Goal: Check status: Check status

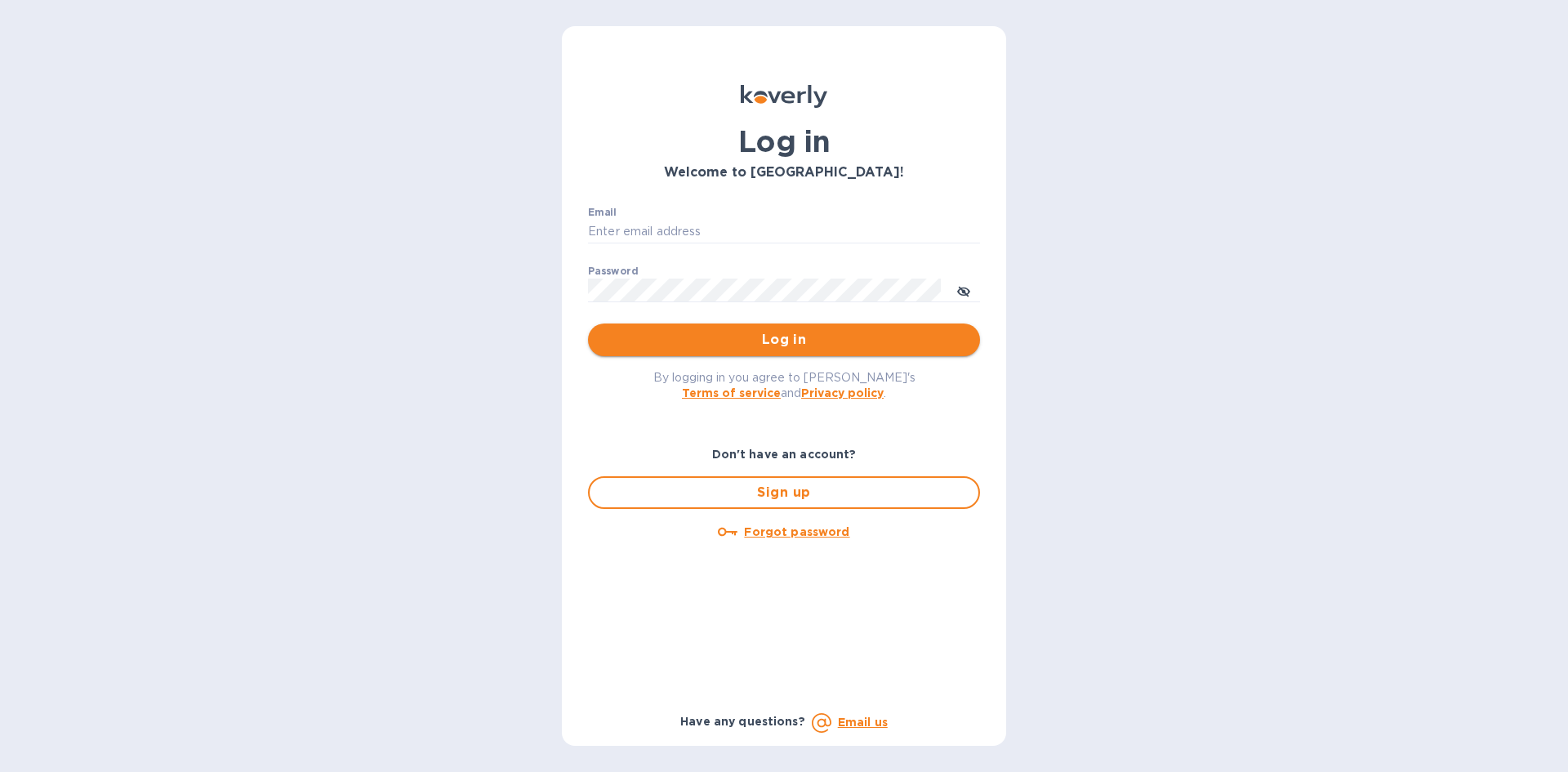
type input "Office@frgnyc.com"
click at [732, 342] on span "Log in" at bounding box center [784, 339] width 366 height 19
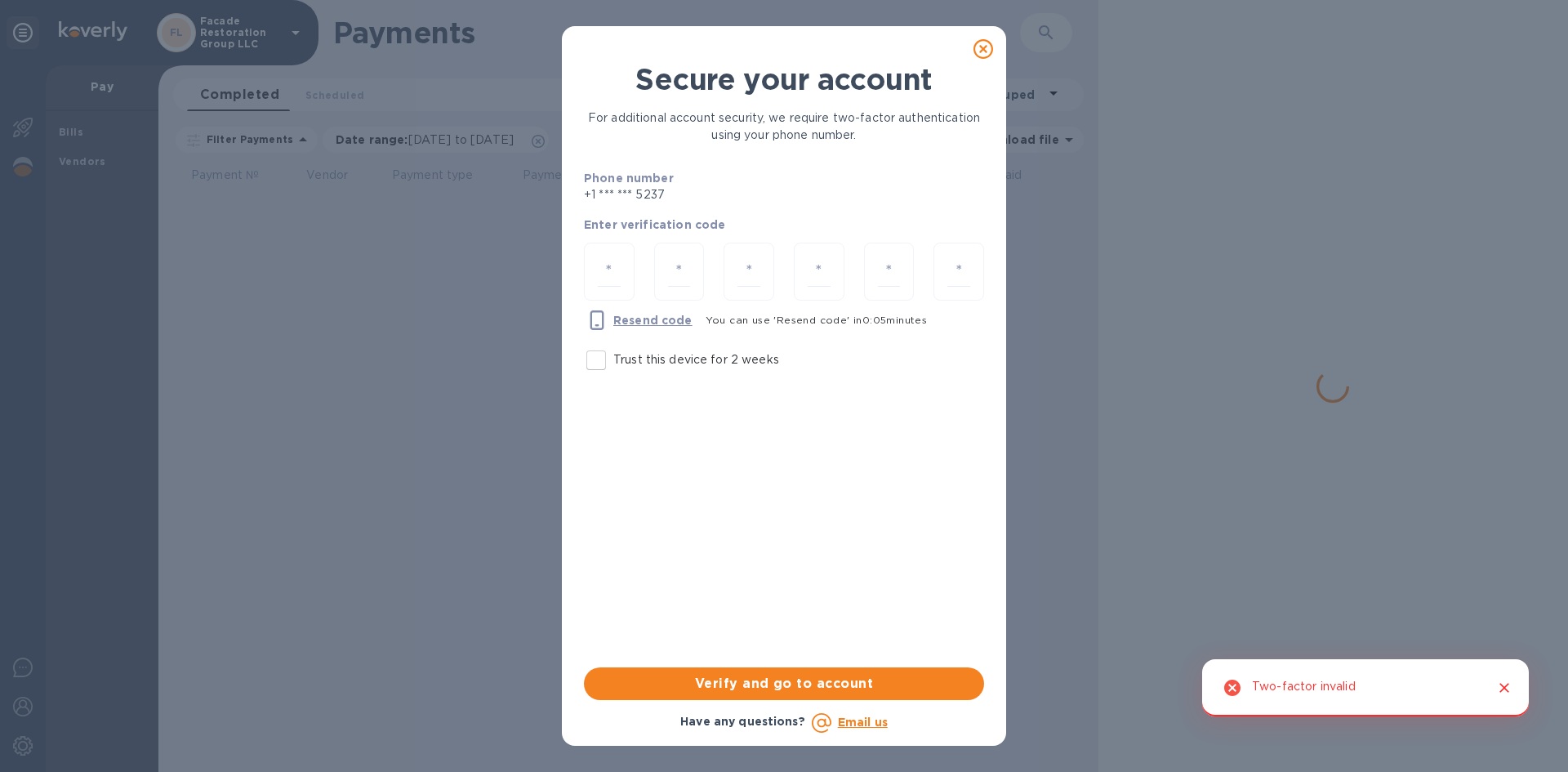
click at [603, 361] on input "Trust this device for 2 weeks" at bounding box center [596, 360] width 34 height 34
checkbox input "true"
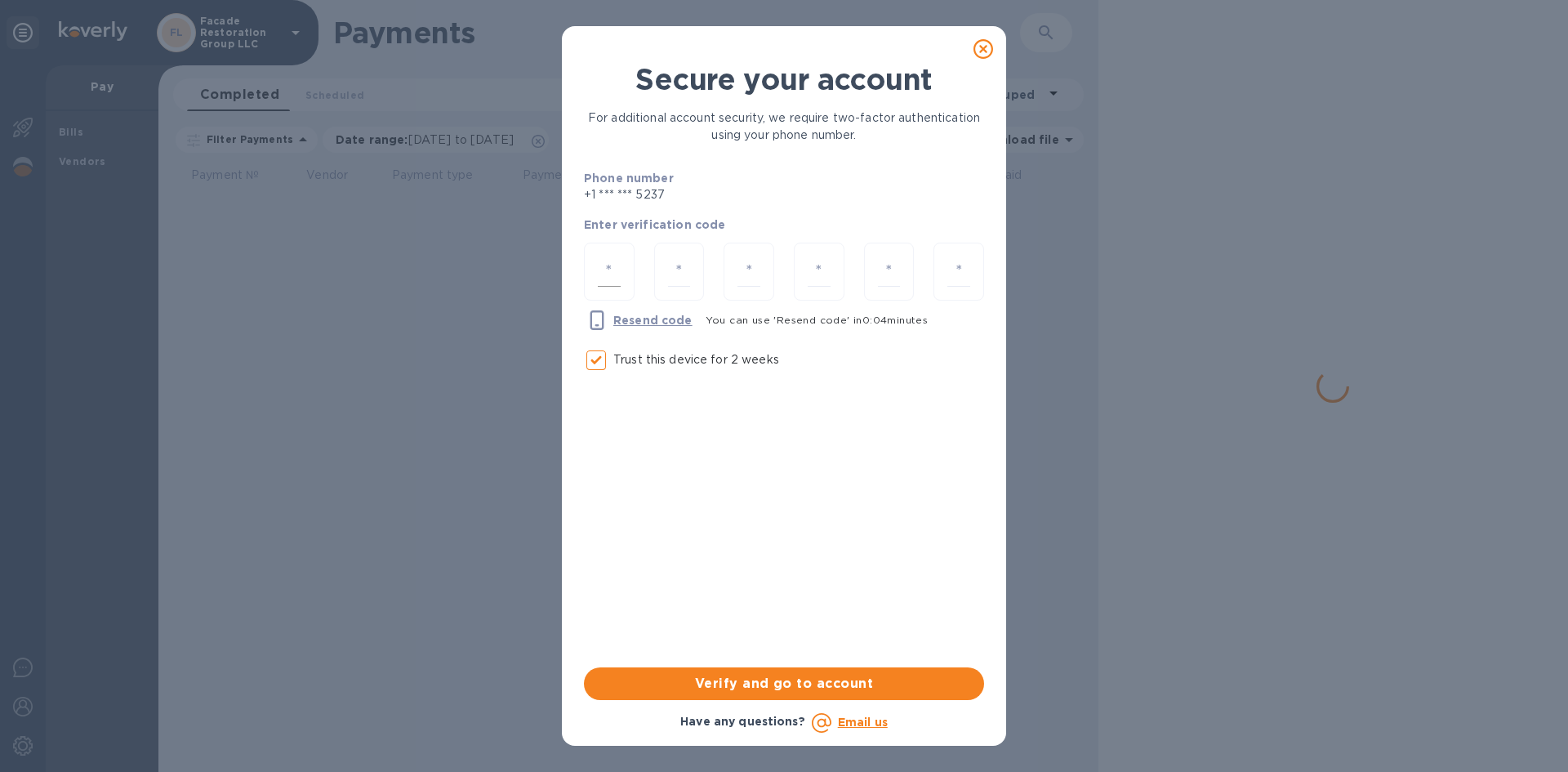
click at [612, 261] on input "number" at bounding box center [609, 272] width 23 height 30
type input "8"
type input "3"
type input "0"
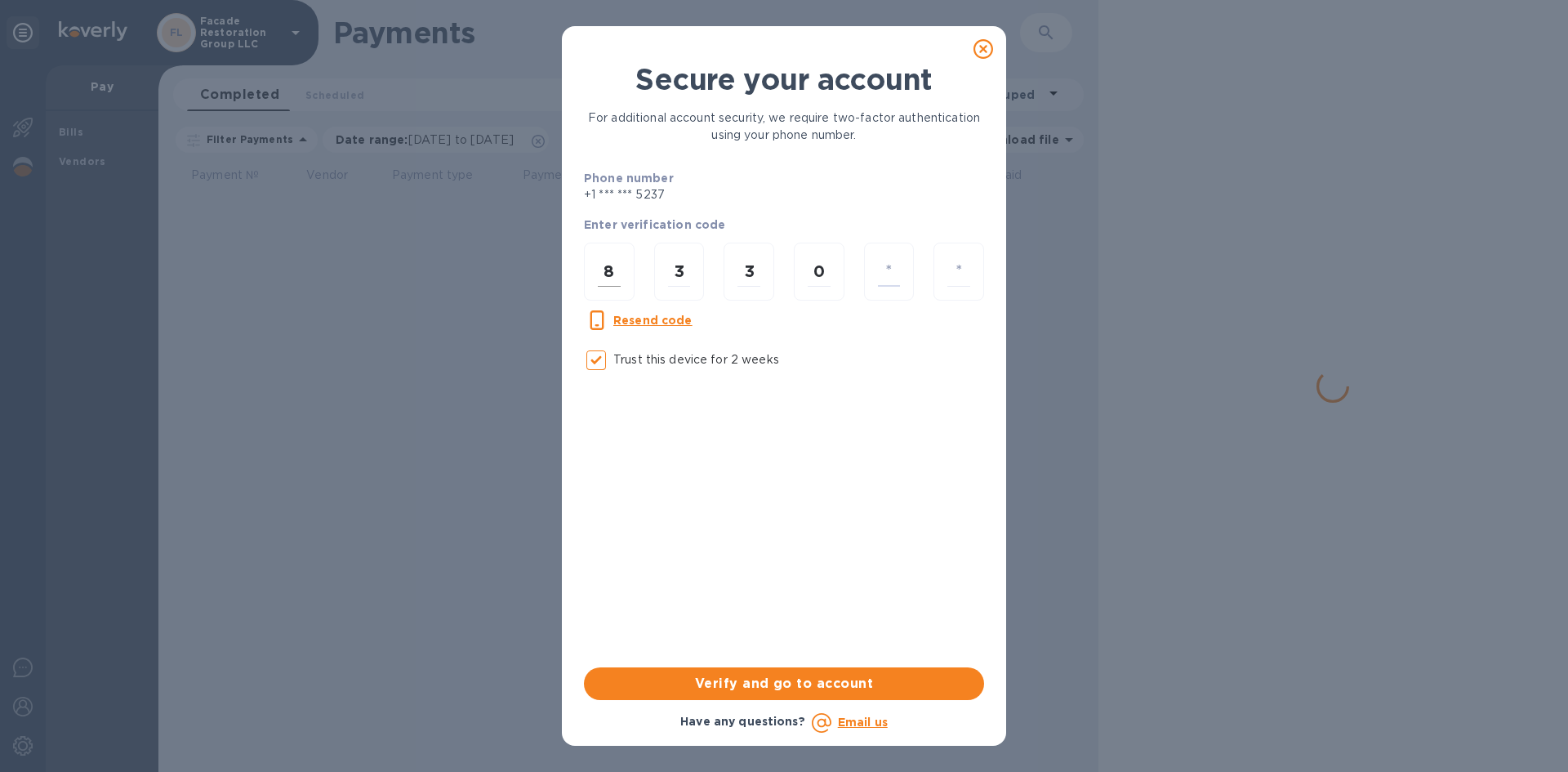
type input "5"
type input "3"
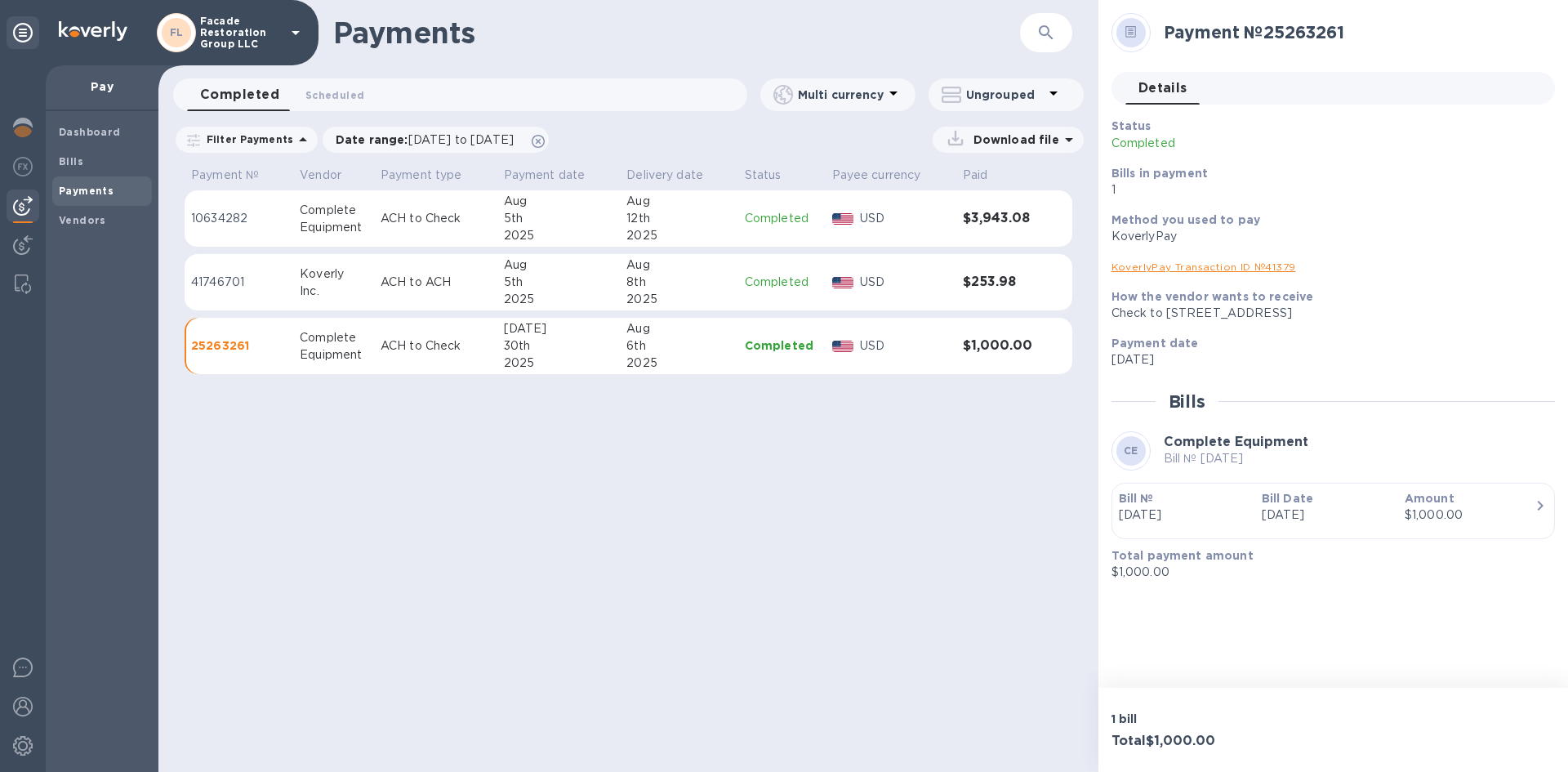
click at [1174, 269] on link "KoverlyPay Transaction ID № 41379" at bounding box center [1204, 266] width 185 height 12
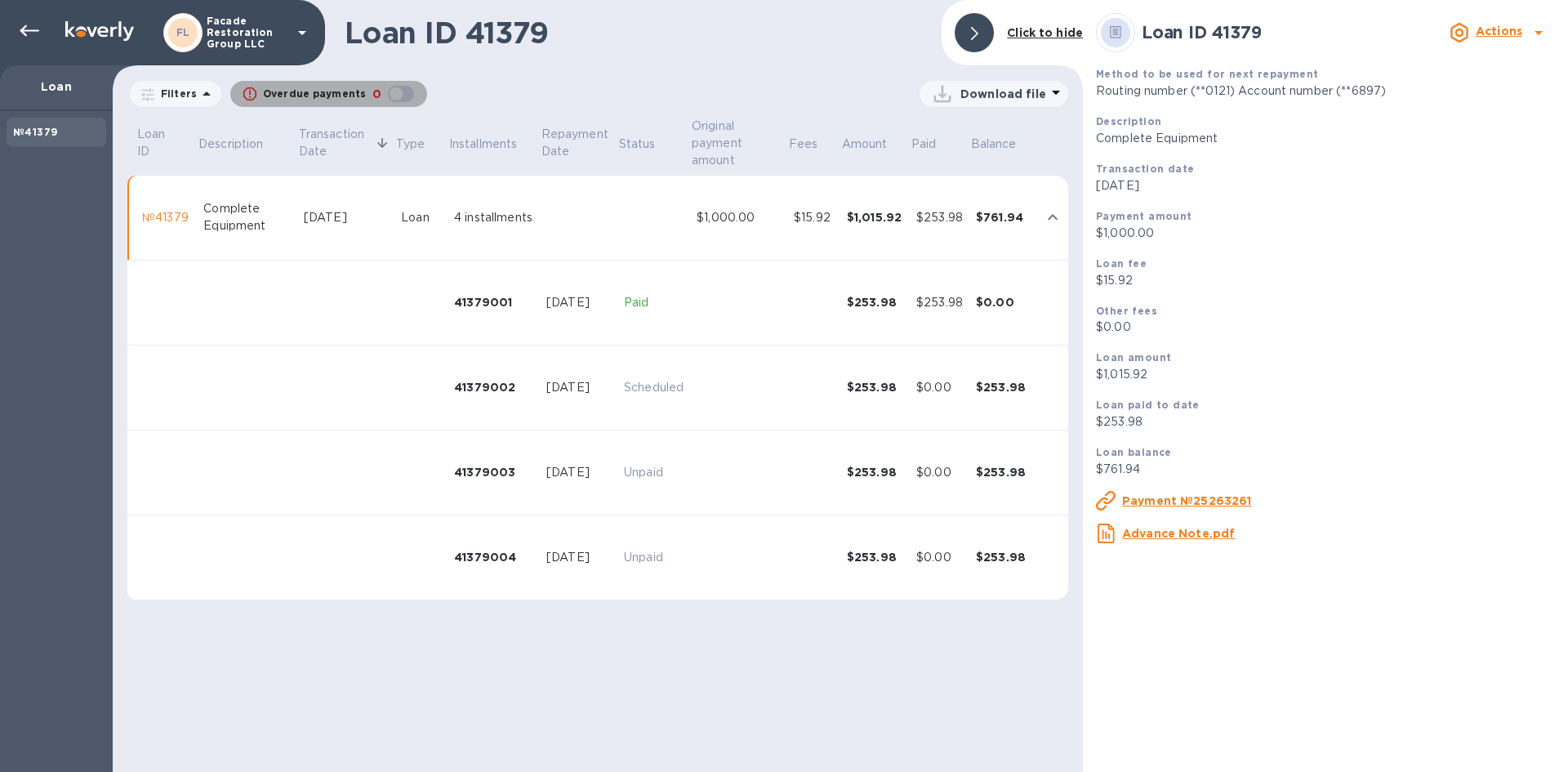
click at [387, 91] on div "button" at bounding box center [401, 94] width 33 height 23
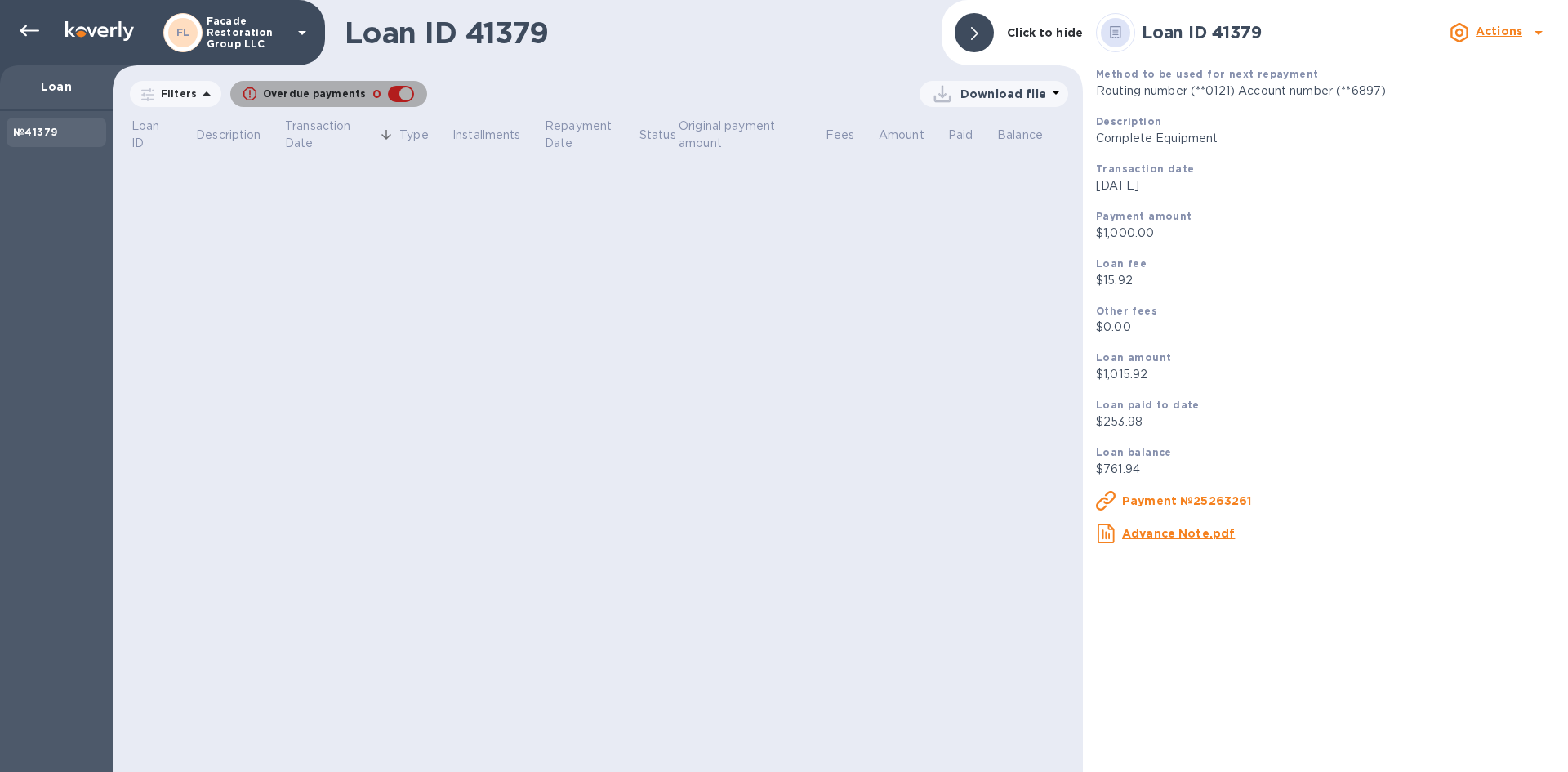
click at [387, 91] on div "button" at bounding box center [401, 94] width 33 height 23
checkbox input "false"
